Goal: Transaction & Acquisition: Purchase product/service

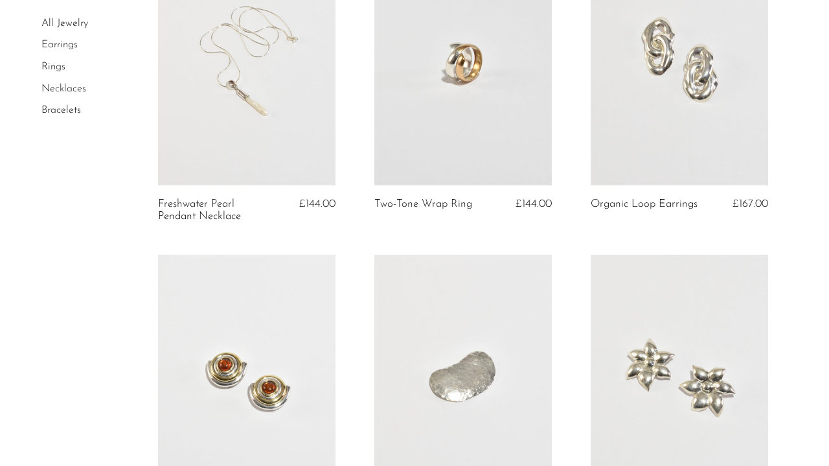
scroll to position [12, 0]
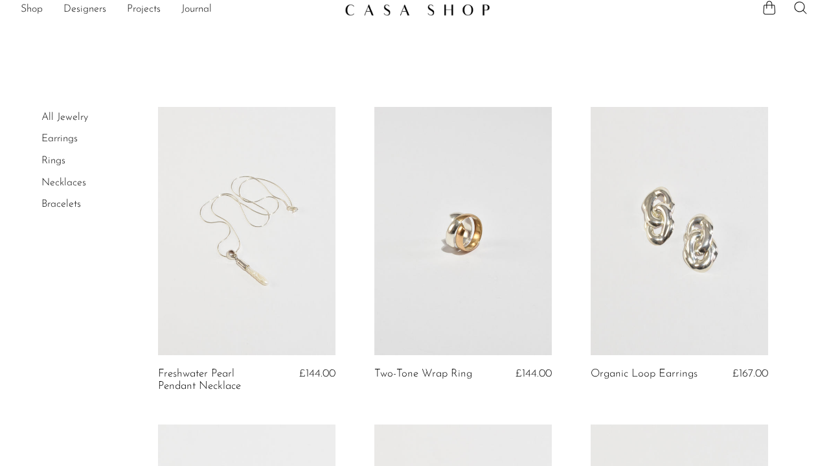
click at [66, 138] on link "Earrings" at bounding box center [59, 138] width 36 height 10
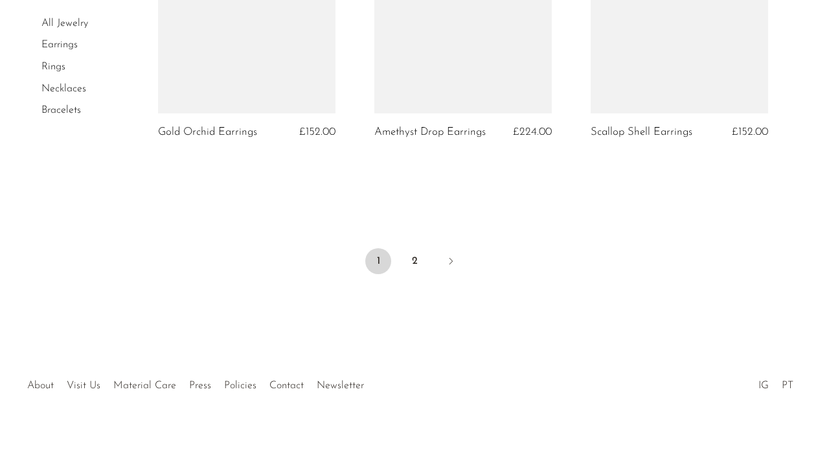
scroll to position [3736, 0]
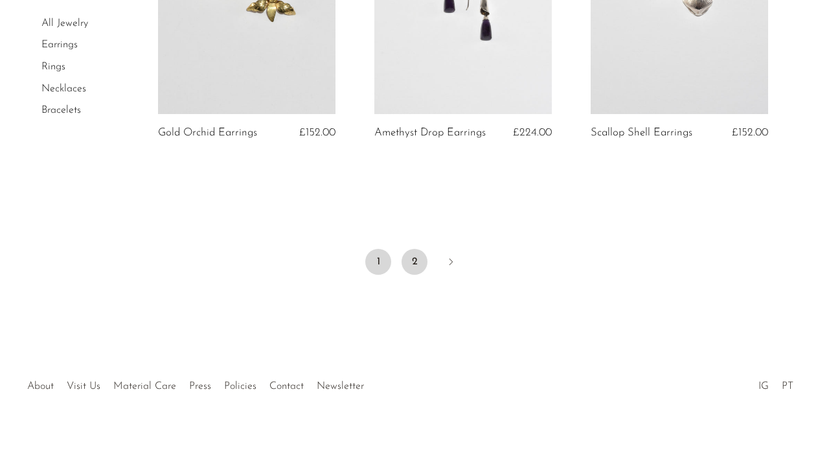
click at [411, 257] on link "2" at bounding box center [415, 262] width 26 height 26
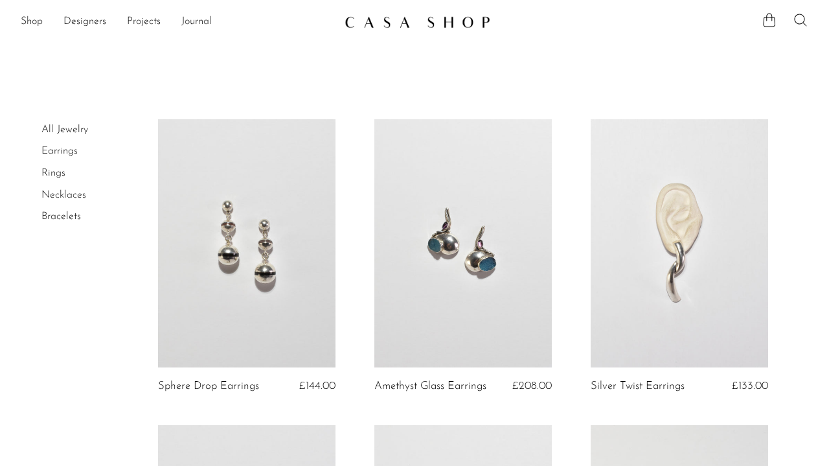
click at [801, 19] on icon at bounding box center [801, 20] width 16 height 16
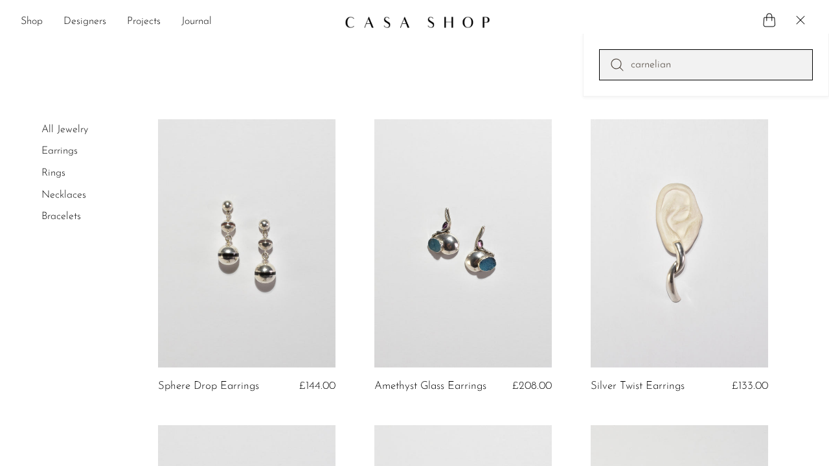
type input "carnelian"
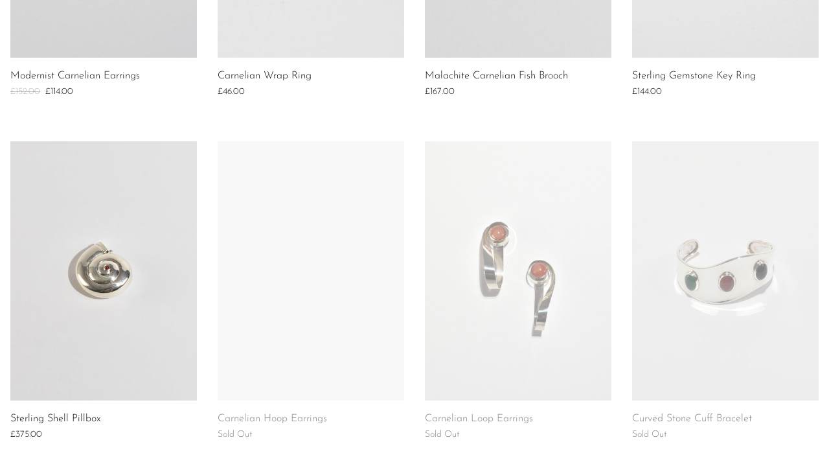
scroll to position [450, 0]
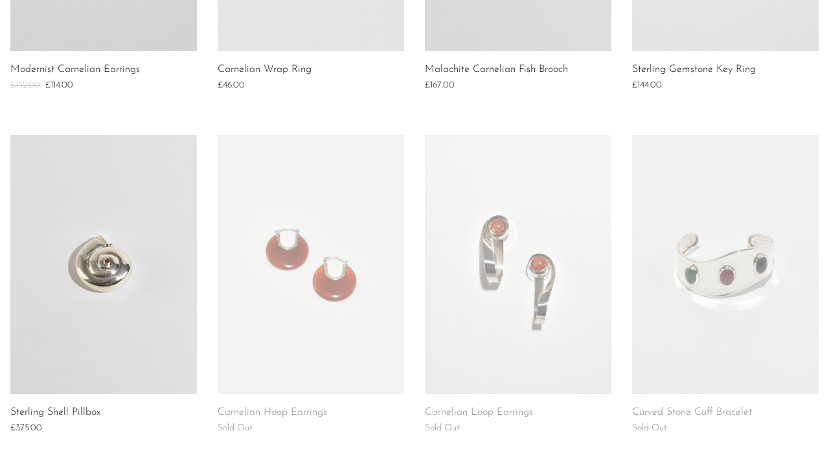
click at [331, 331] on link at bounding box center [311, 264] width 187 height 259
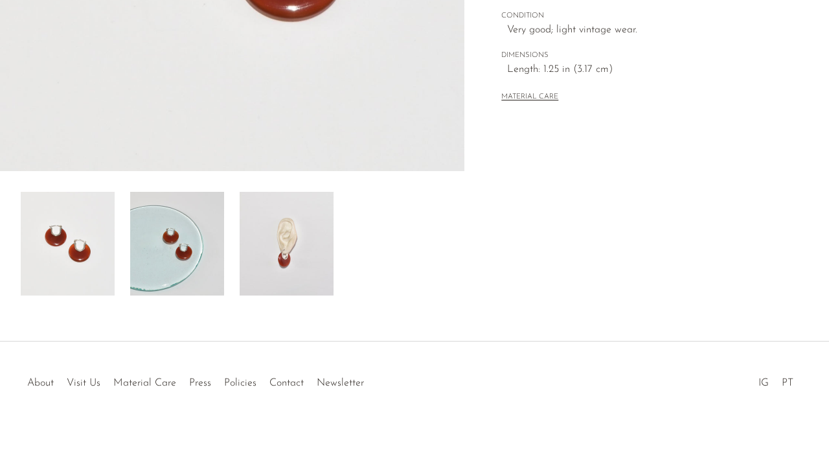
scroll to position [374, 0]
click at [304, 281] on img at bounding box center [287, 244] width 94 height 104
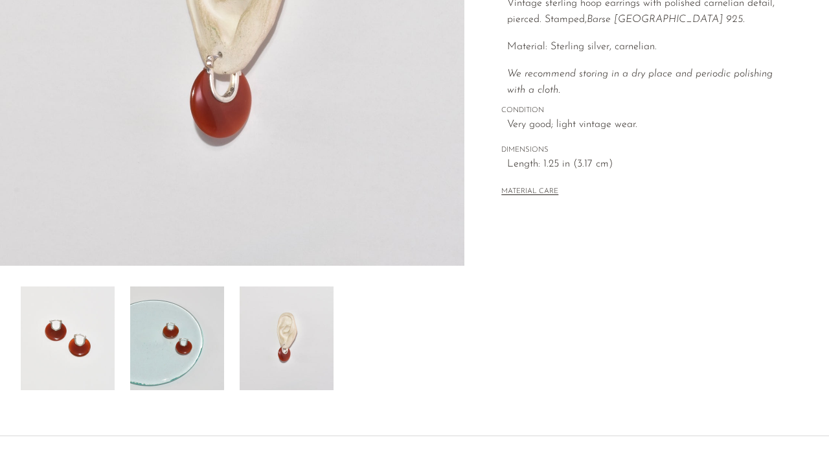
scroll to position [266, 0]
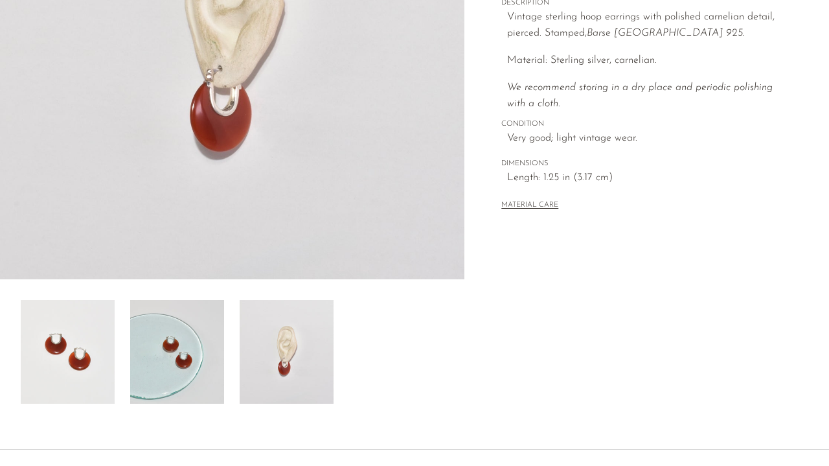
click at [201, 303] on img at bounding box center [177, 352] width 94 height 104
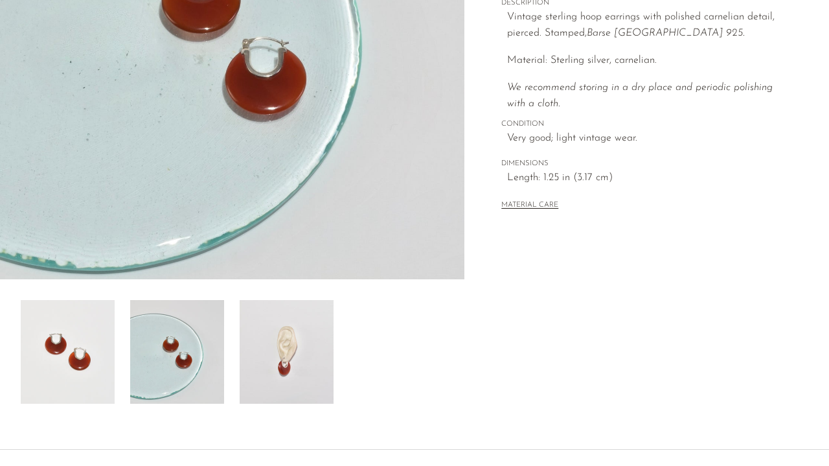
click at [104, 338] on img at bounding box center [68, 352] width 94 height 104
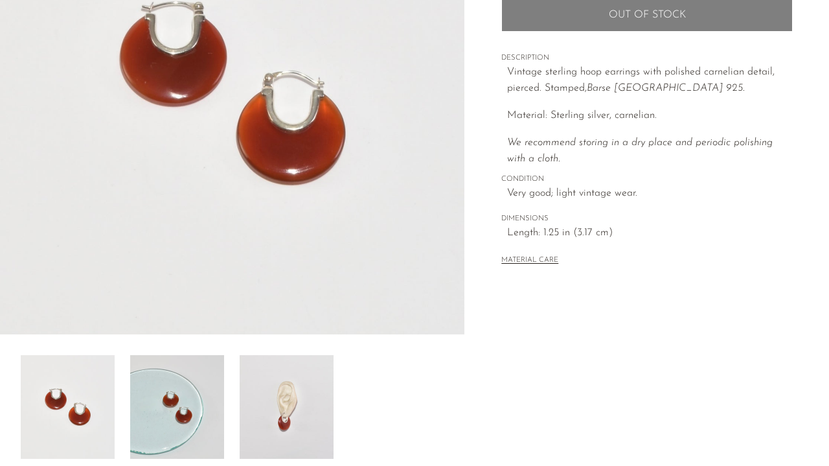
scroll to position [152, 0]
